Goal: Information Seeking & Learning: Learn about a topic

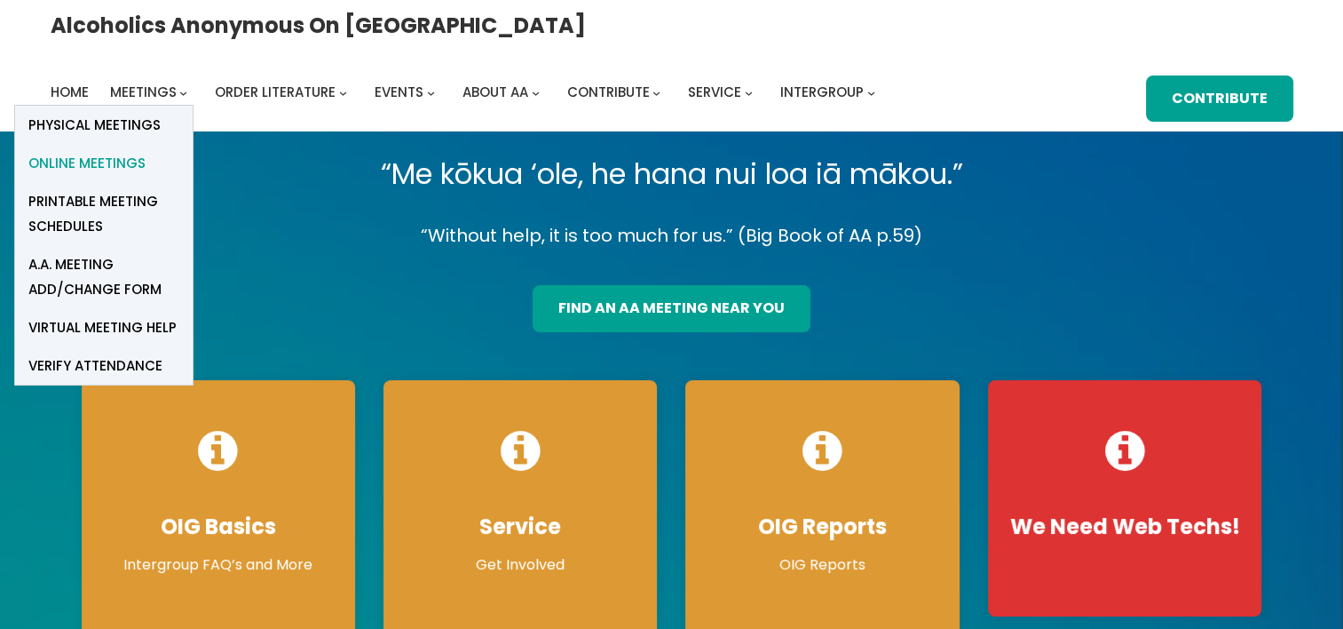
click at [146, 151] on span "Online Meetings" at bounding box center [86, 163] width 117 height 25
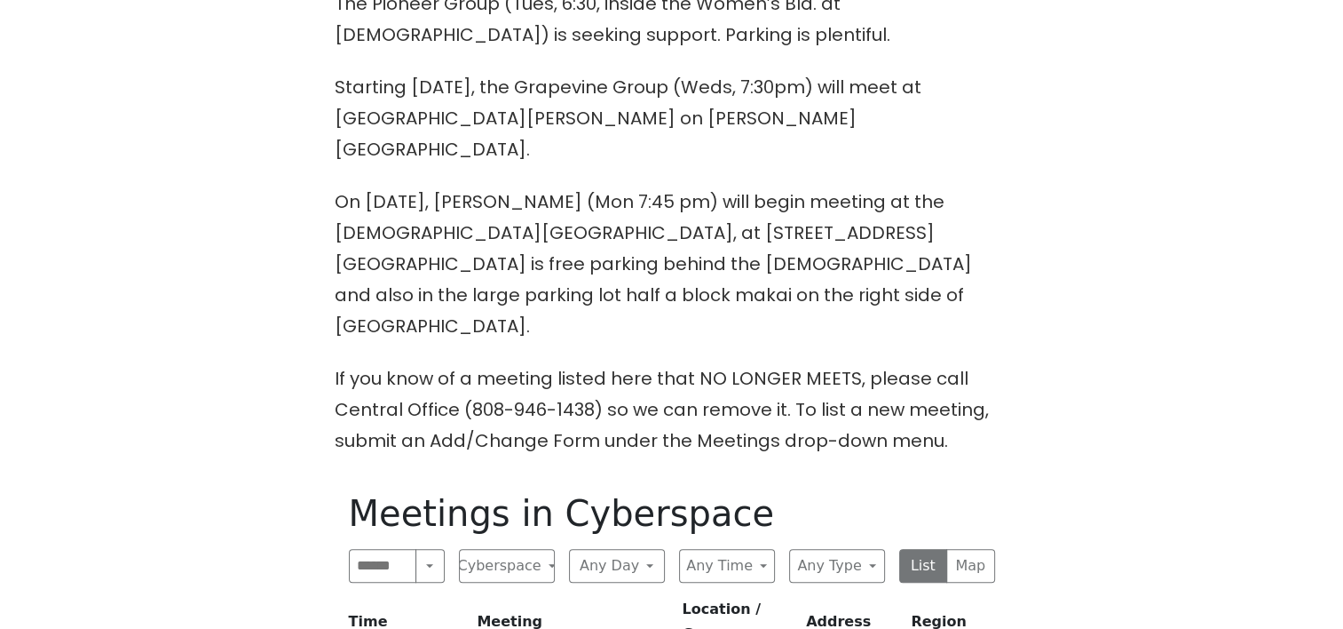
scroll to position [799, 0]
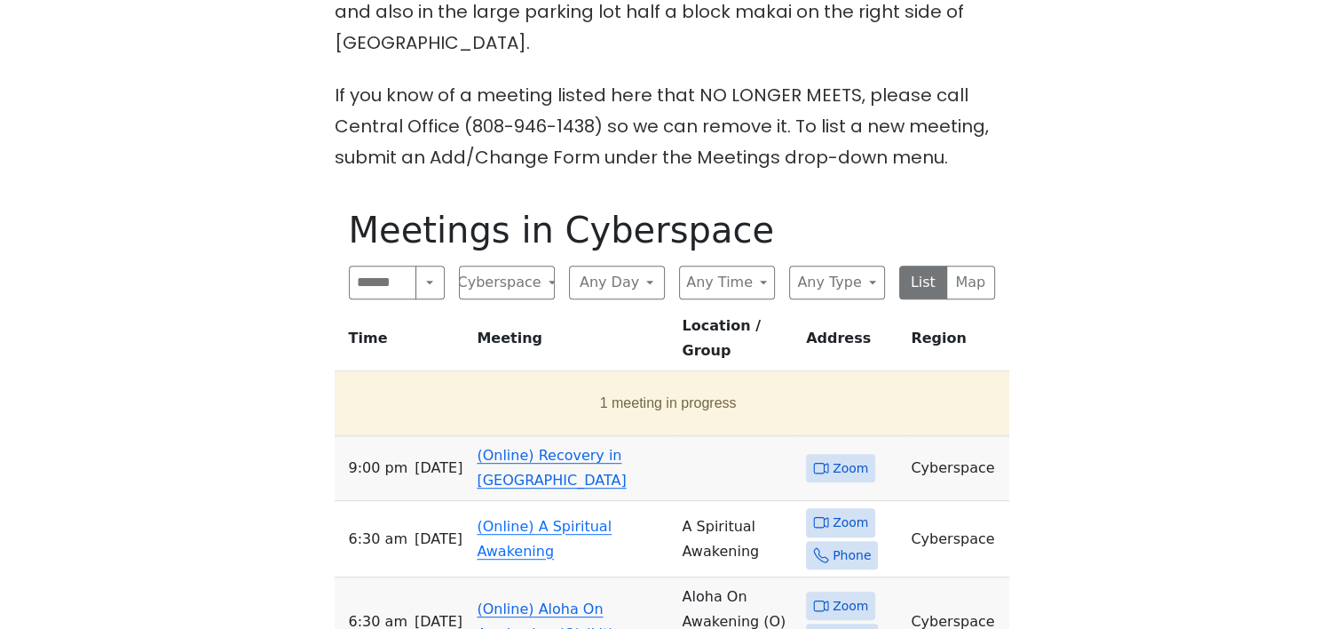
click at [554, 447] on link "(Online) Recovery in Da House" at bounding box center [551, 468] width 149 height 42
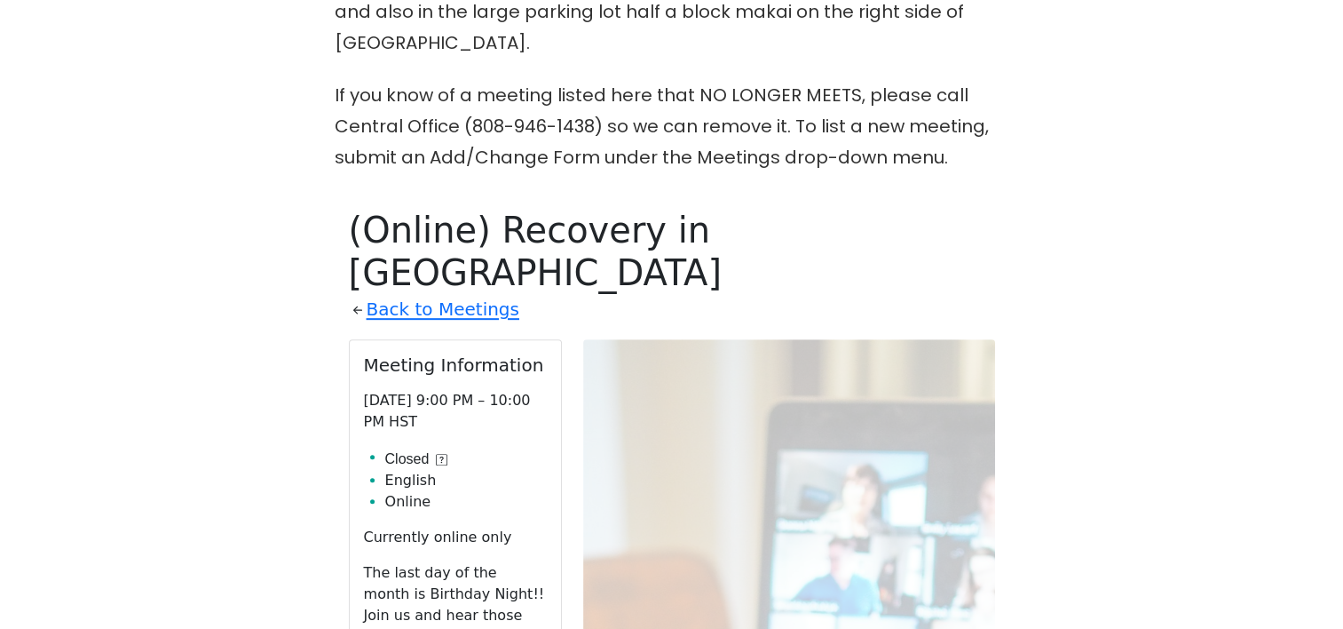
scroll to position [931, 0]
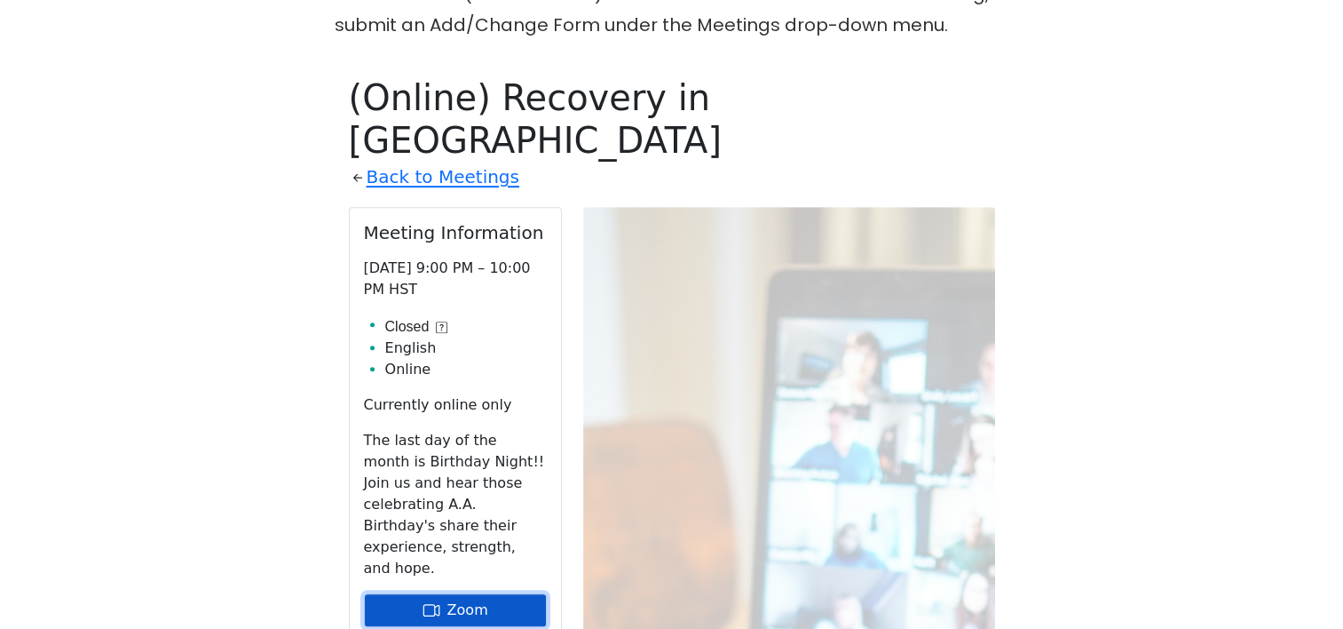
click at [462, 593] on link "Zoom" at bounding box center [455, 610] width 183 height 34
